Goal: Task Accomplishment & Management: Use online tool/utility

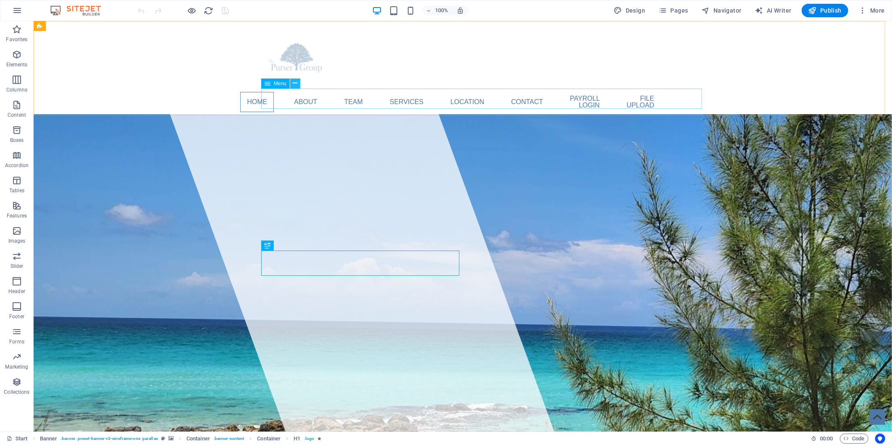
click at [293, 84] on icon at bounding box center [295, 83] width 5 height 9
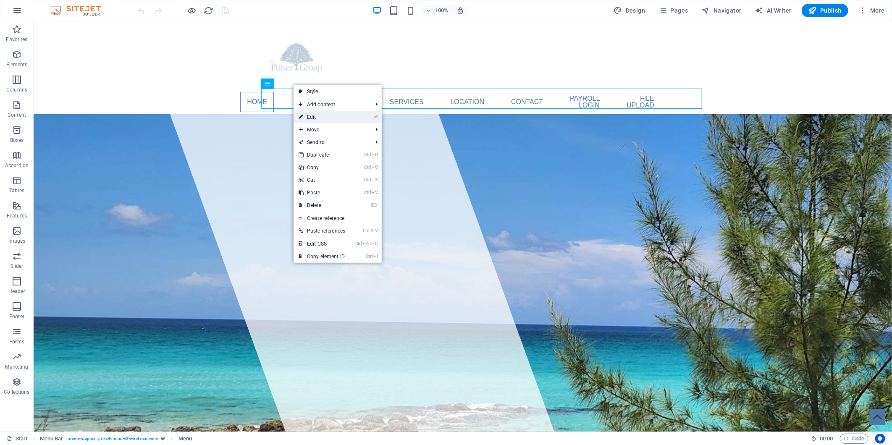
click at [310, 114] on link "⏎ Edit" at bounding box center [322, 117] width 57 height 13
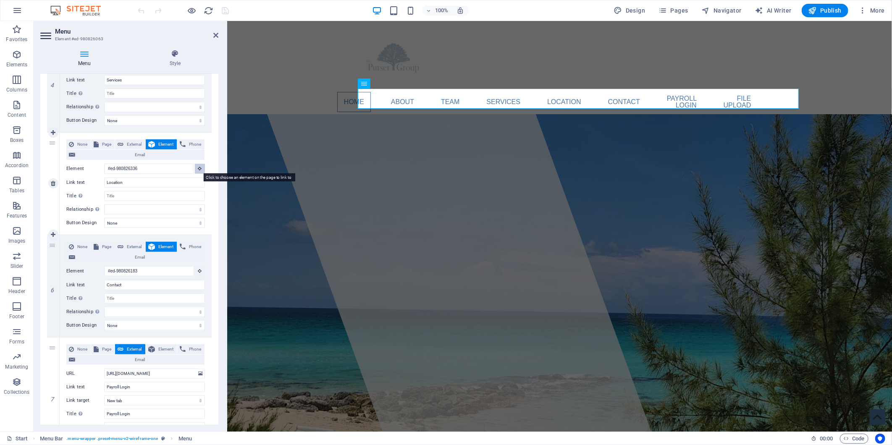
scroll to position [431, 0]
click at [199, 167] on icon at bounding box center [200, 168] width 4 height 4
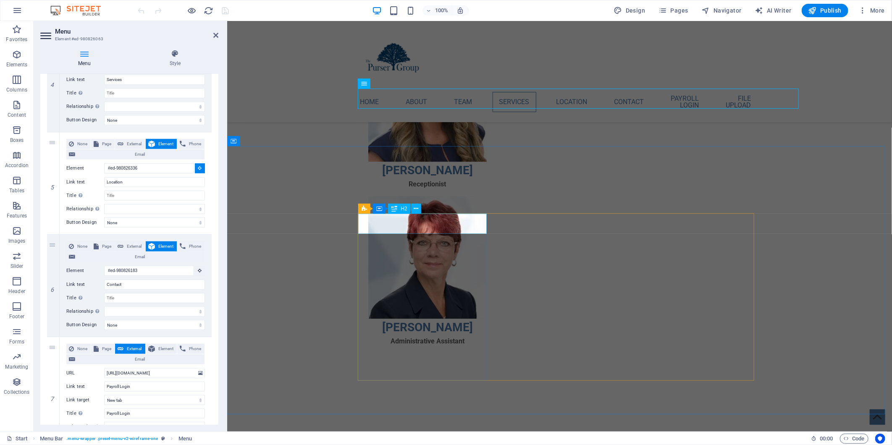
scroll to position [1446, 0]
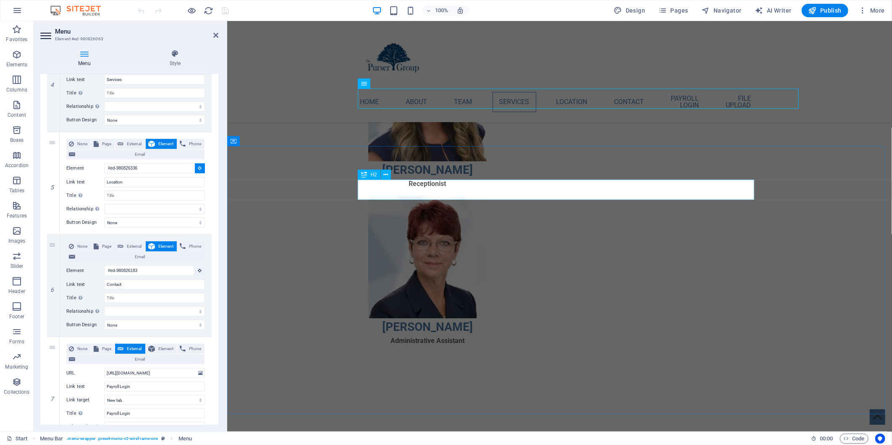
select select
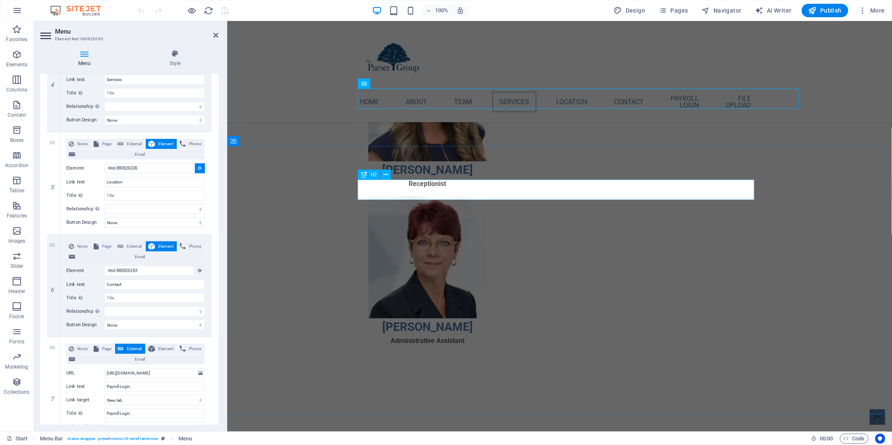
select select
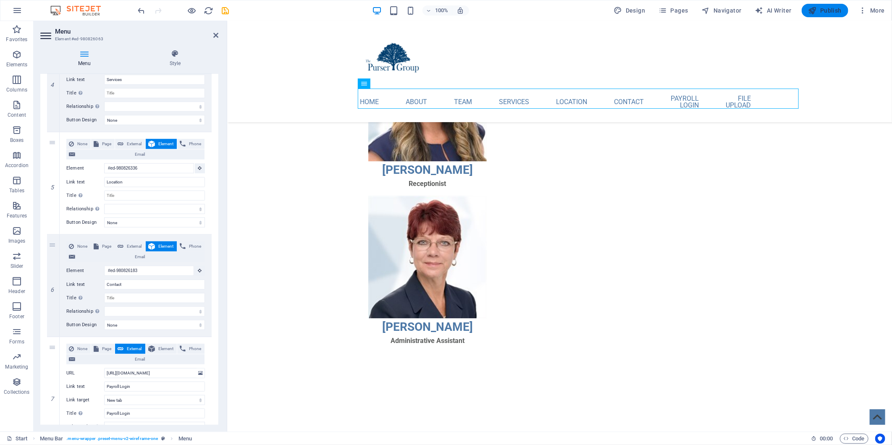
click at [818, 10] on span "Publish" at bounding box center [824, 10] width 33 height 8
checkbox input "false"
